Goal: Transaction & Acquisition: Purchase product/service

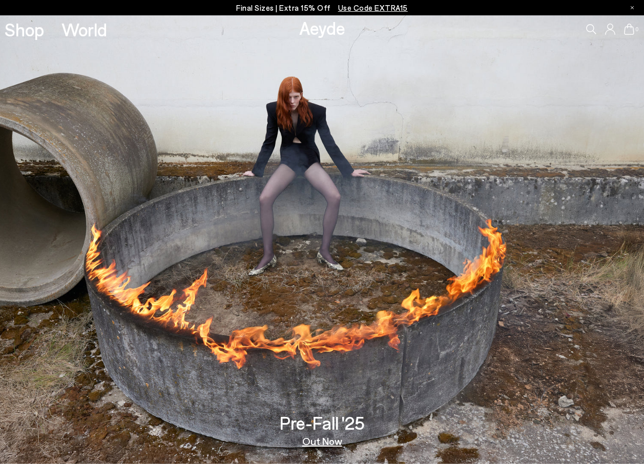
click at [17, 40] on div "Shop World" at bounding box center [53, 29] width 107 height 28
click at [30, 31] on link "Shop" at bounding box center [24, 29] width 39 height 18
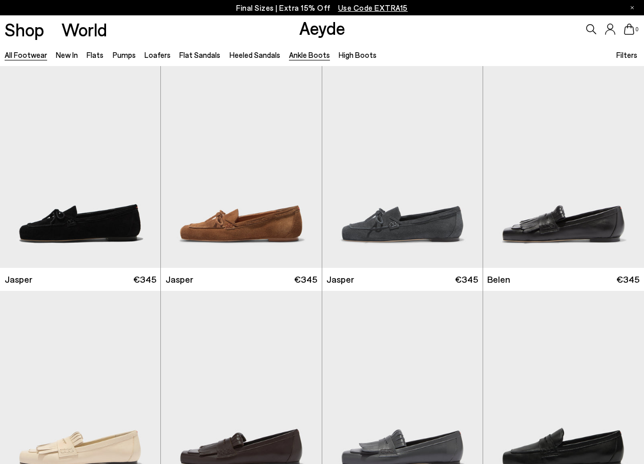
click at [305, 56] on link "Ankle Boots" at bounding box center [309, 54] width 41 height 9
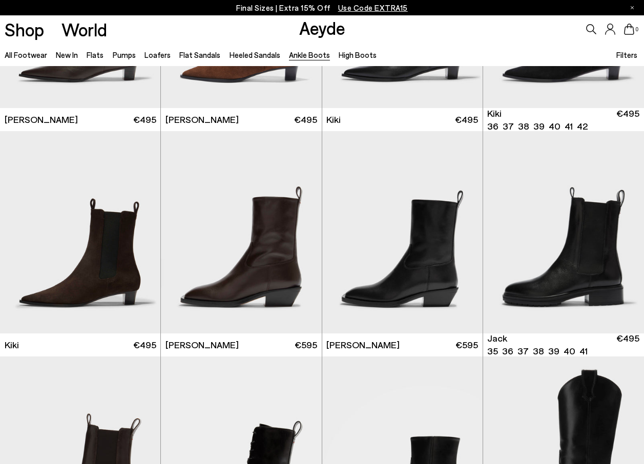
scroll to position [1284, 0]
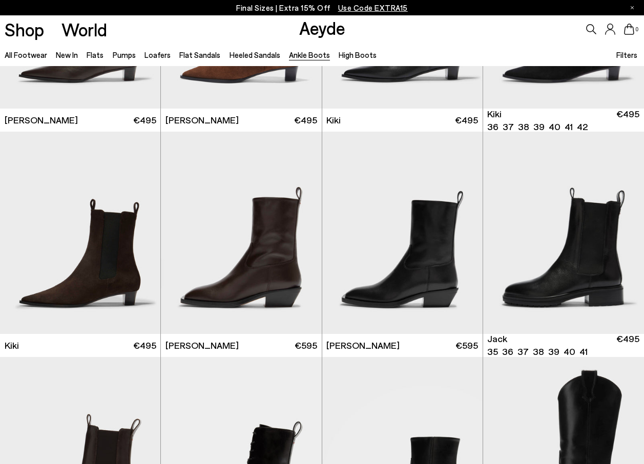
click at [584, 277] on img "1 / 6" at bounding box center [563, 233] width 161 height 202
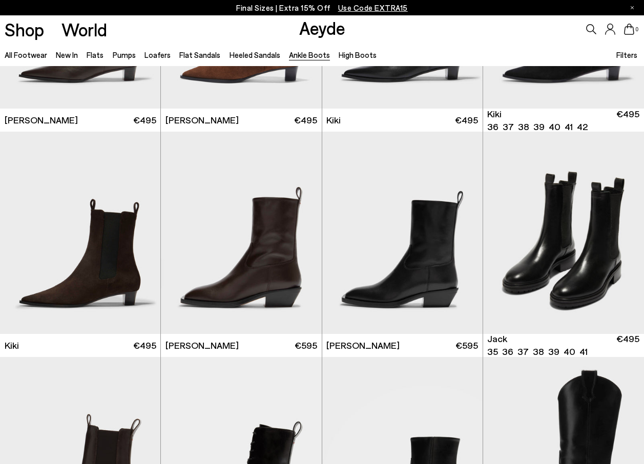
click at [585, 272] on img "2 / 6" at bounding box center [563, 233] width 161 height 202
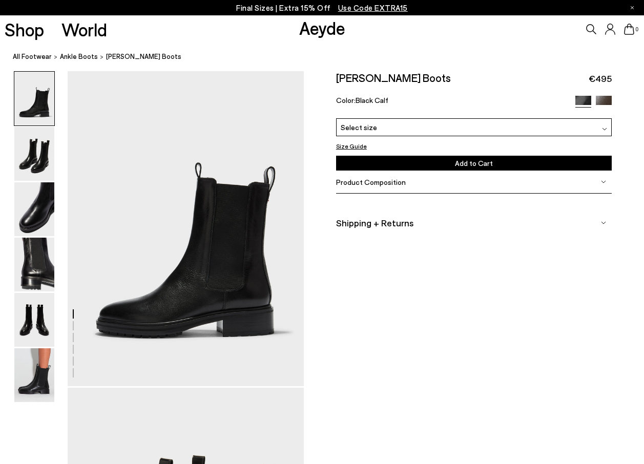
click at [602, 128] on img at bounding box center [604, 129] width 5 height 5
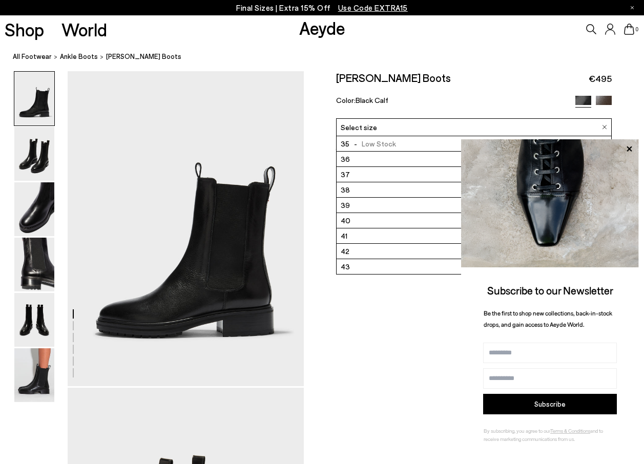
click at [88, 30] on link "World" at bounding box center [84, 29] width 46 height 18
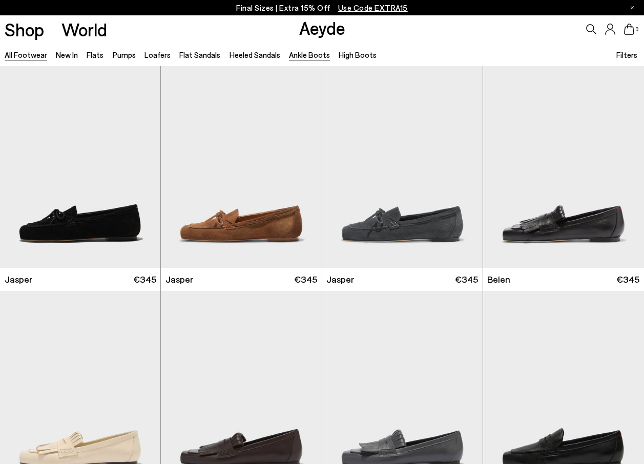
click at [306, 58] on link "Ankle Boots" at bounding box center [309, 54] width 41 height 9
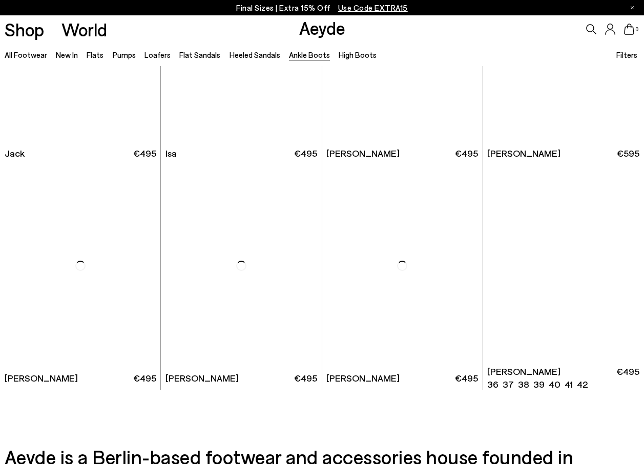
scroll to position [1702, 0]
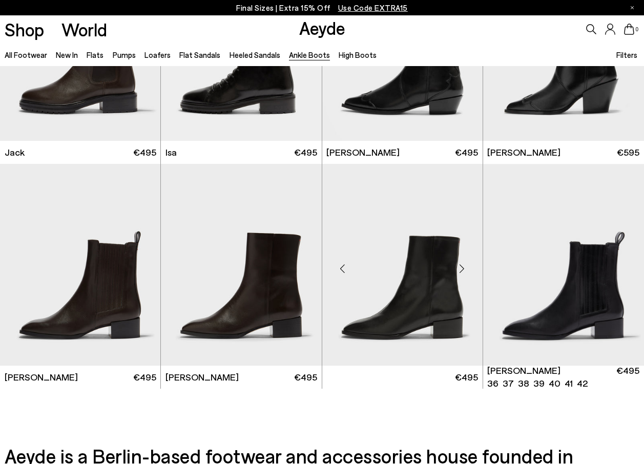
click at [417, 339] on img at bounding box center [402, 265] width 160 height 202
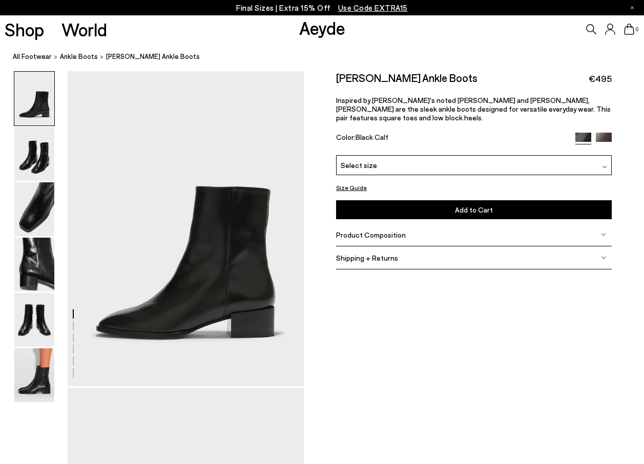
click at [575, 164] on div "Select size" at bounding box center [474, 165] width 276 height 20
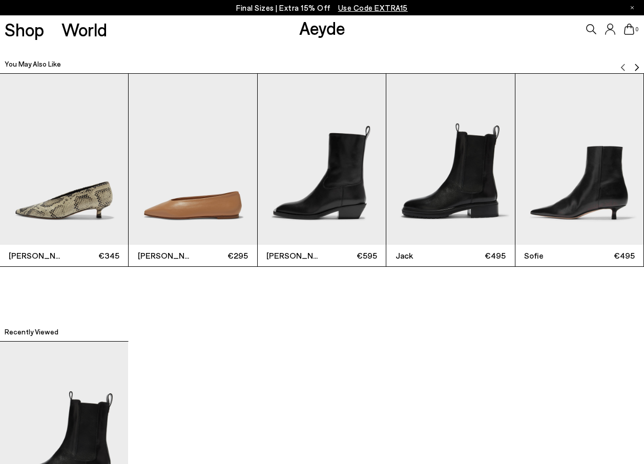
scroll to position [1975, 0]
